Goal: Navigation & Orientation: Find specific page/section

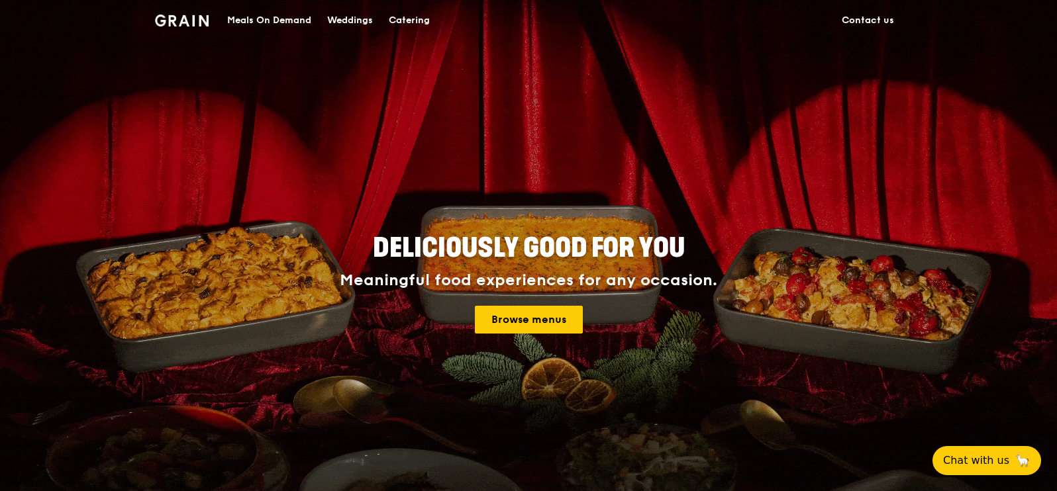
click at [422, 16] on div "Catering" at bounding box center [409, 21] width 41 height 40
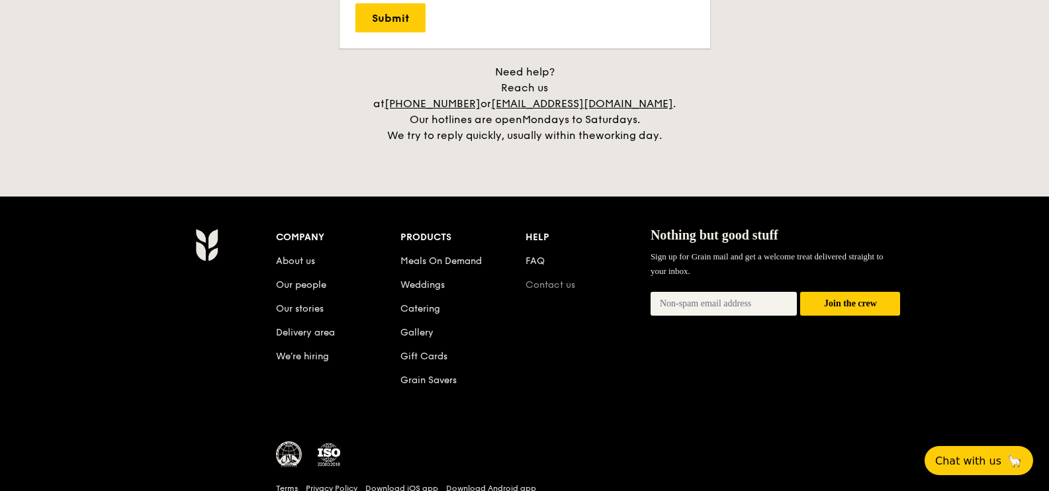
scroll to position [3064, 0]
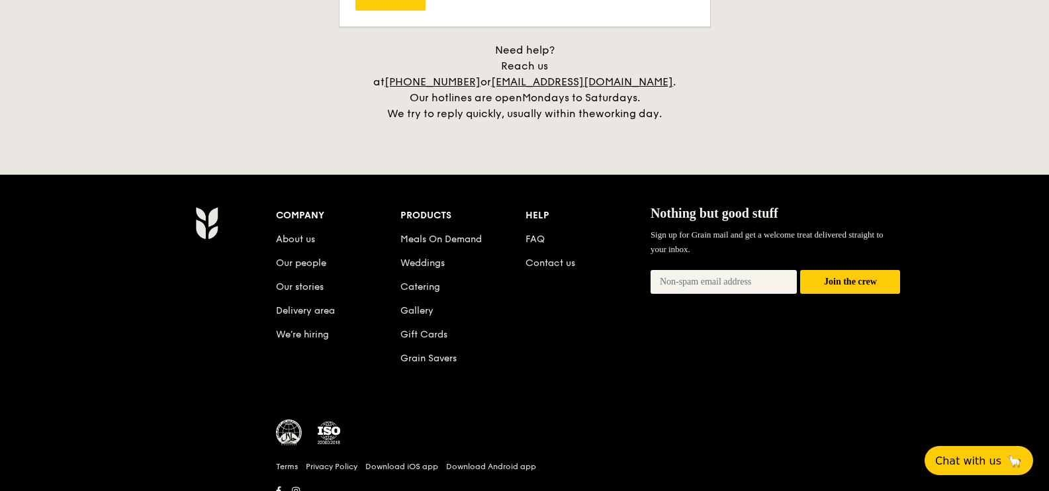
click at [434, 350] on li "Grain Savers" at bounding box center [463, 356] width 125 height 24
click at [438, 353] on link "Grain Savers" at bounding box center [429, 358] width 56 height 11
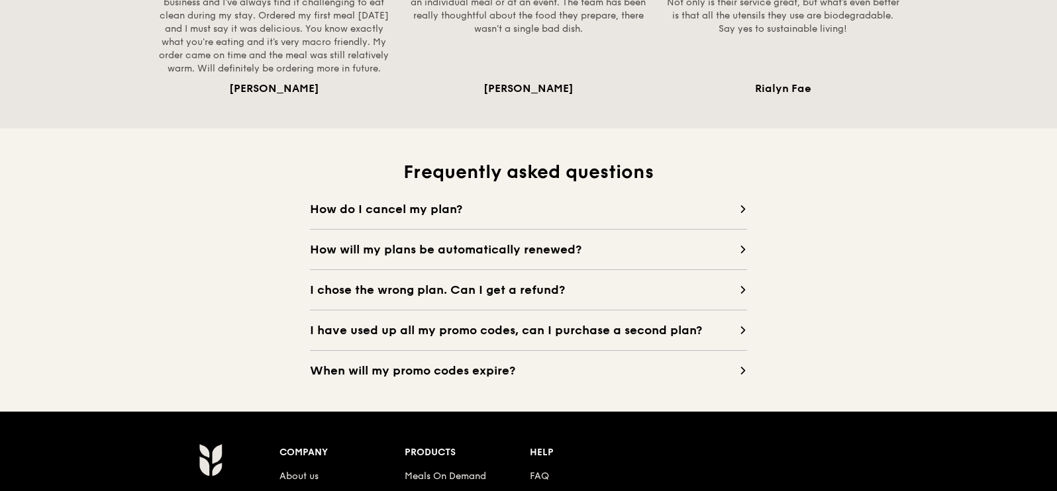
scroll to position [1159, 0]
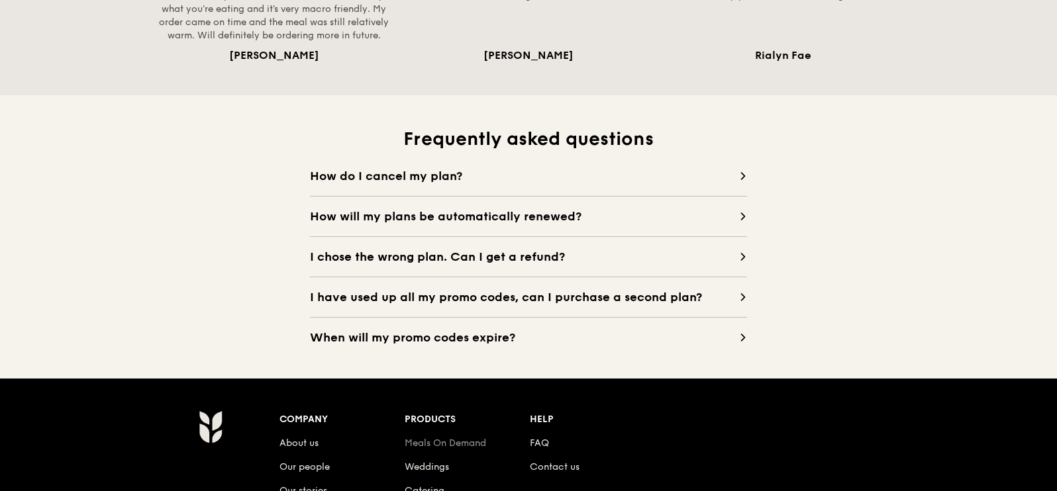
click at [464, 445] on link "Meals On Demand" at bounding box center [445, 443] width 81 height 11
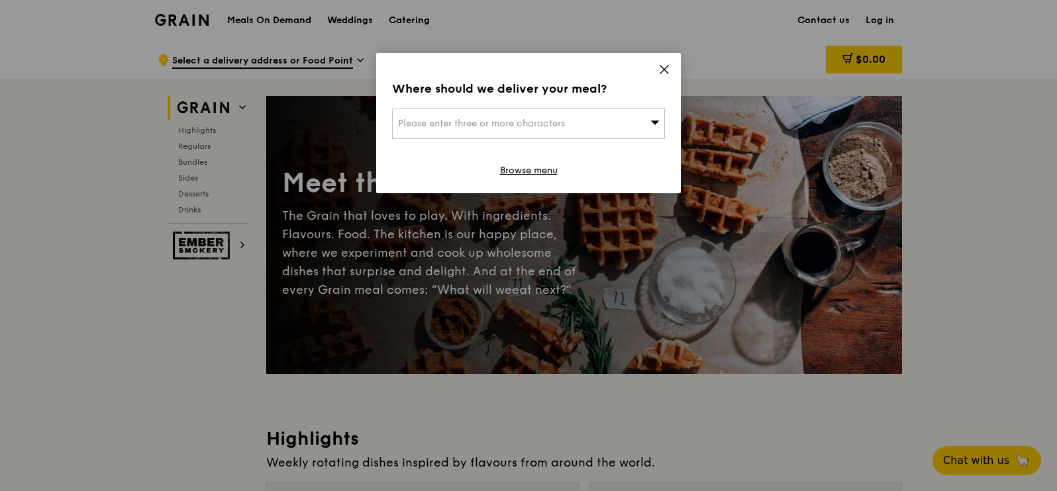
click at [661, 124] on div "Please enter three or more characters" at bounding box center [528, 124] width 273 height 30
click at [666, 71] on icon at bounding box center [664, 70] width 12 height 12
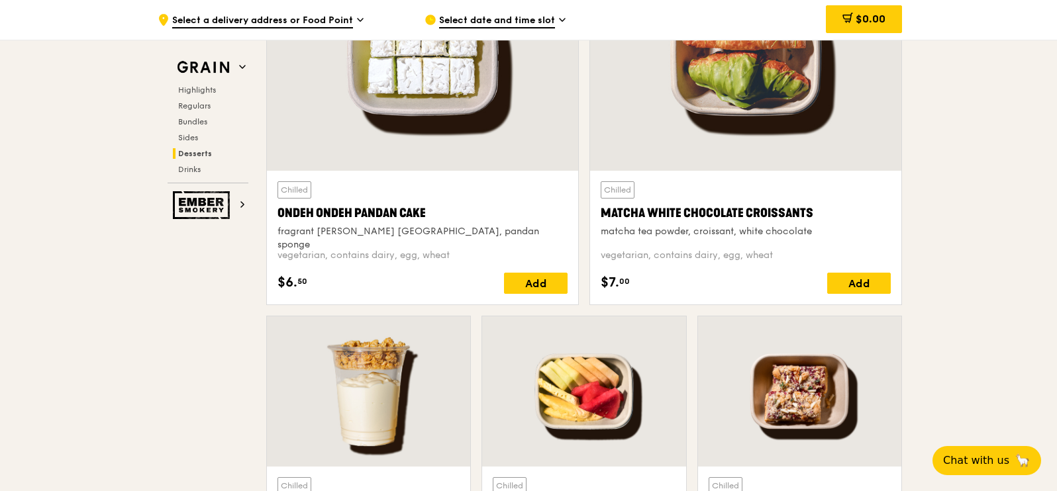
scroll to position [3893, 0]
